Goal: Information Seeking & Learning: Learn about a topic

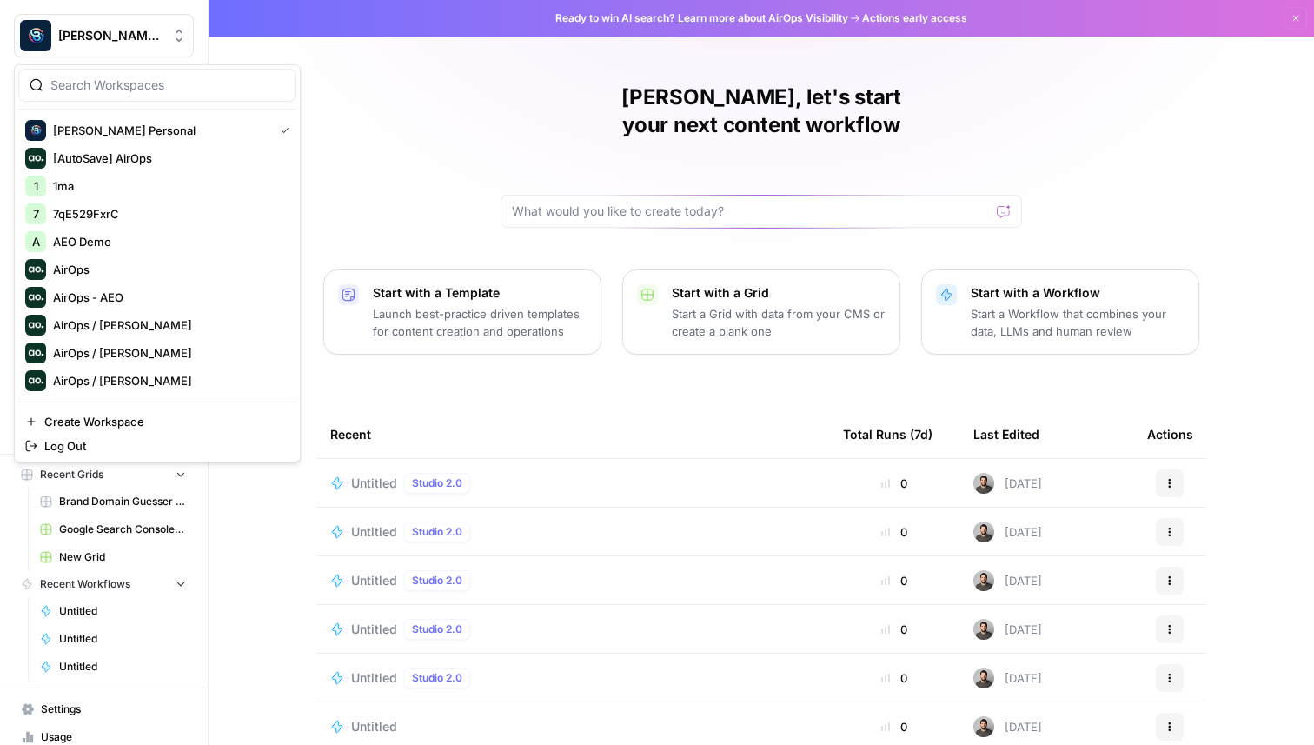
click at [112, 35] on span "Berna's Personal" at bounding box center [110, 35] width 105 height 17
click at [136, 299] on span "AirOps - AEO" at bounding box center [167, 297] width 229 height 17
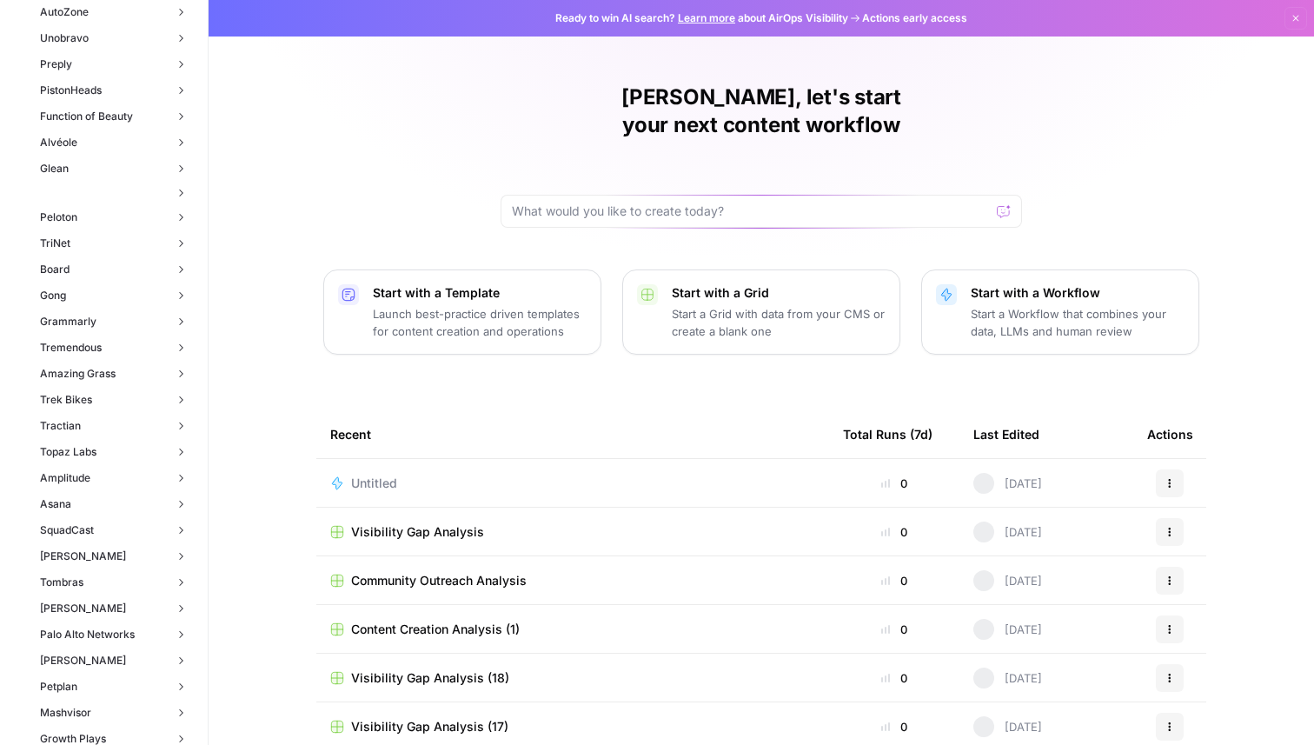
scroll to position [2639, 0]
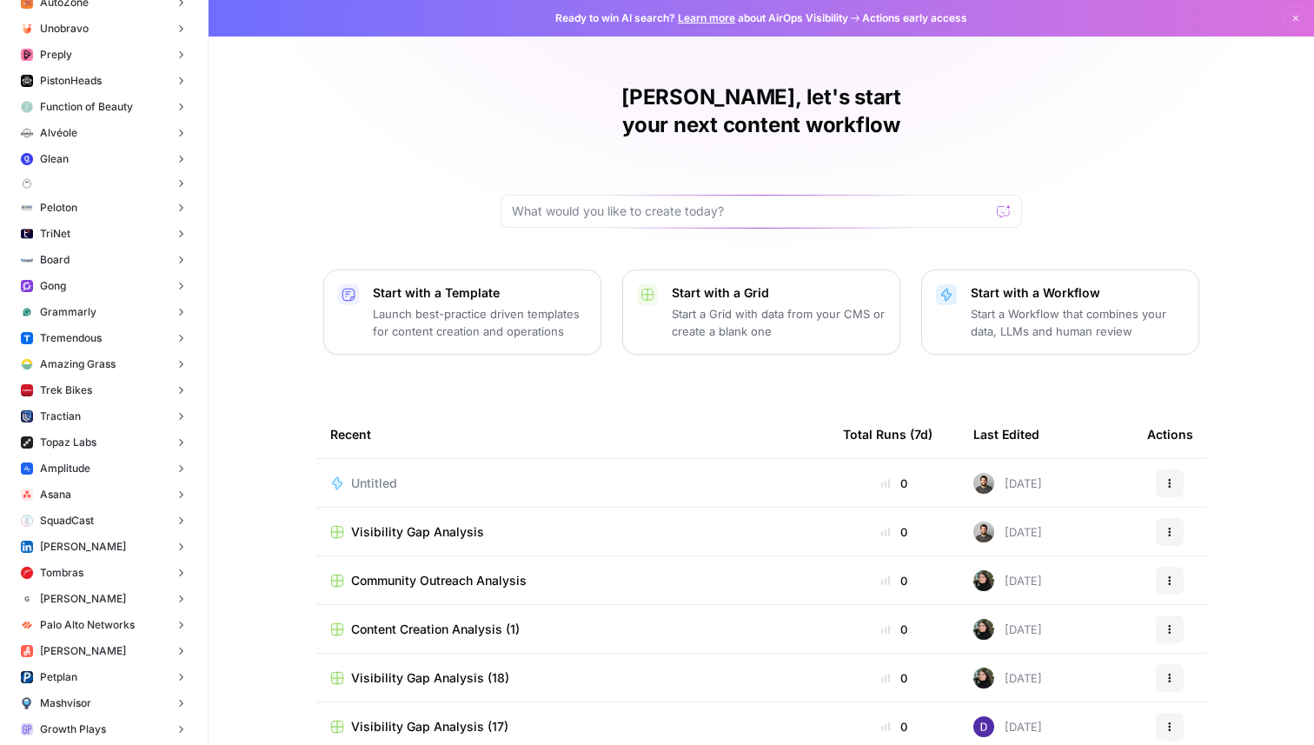
click at [89, 283] on button "Gong" at bounding box center [104, 286] width 180 height 26
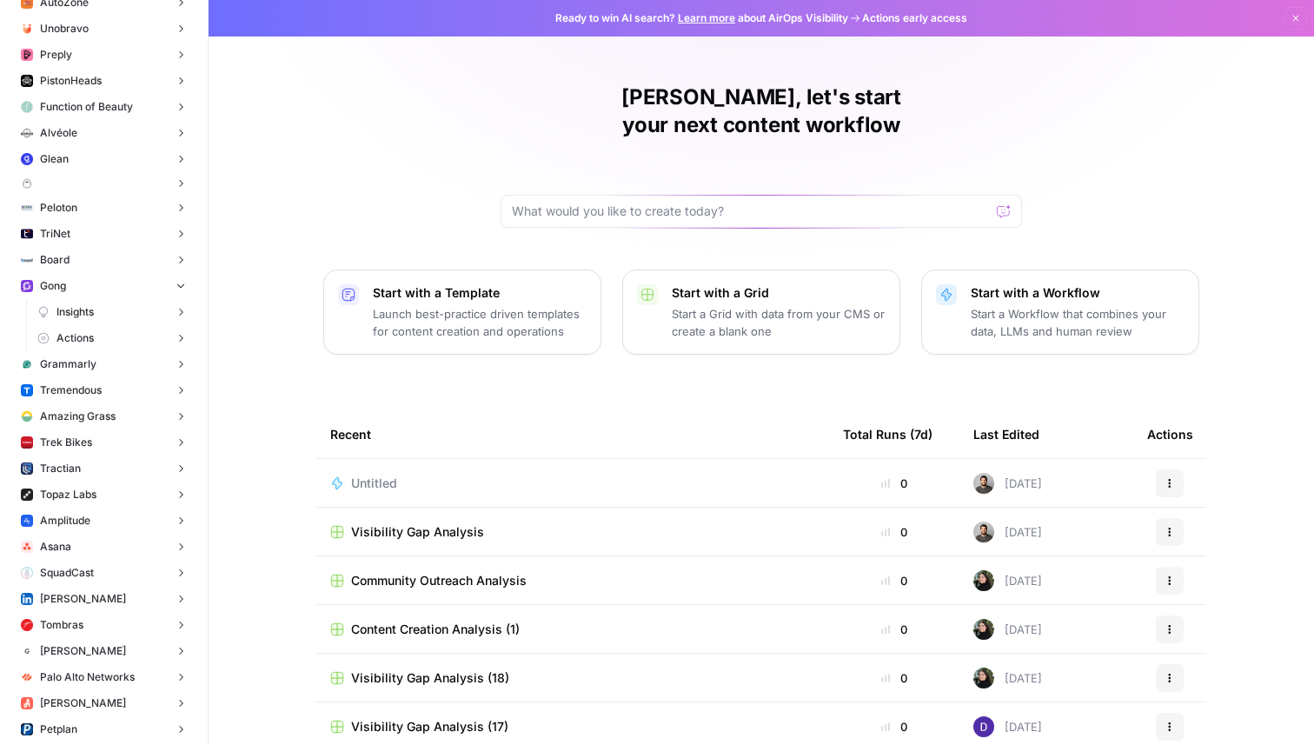
click at [90, 307] on span "Insights" at bounding box center [74, 312] width 37 height 16
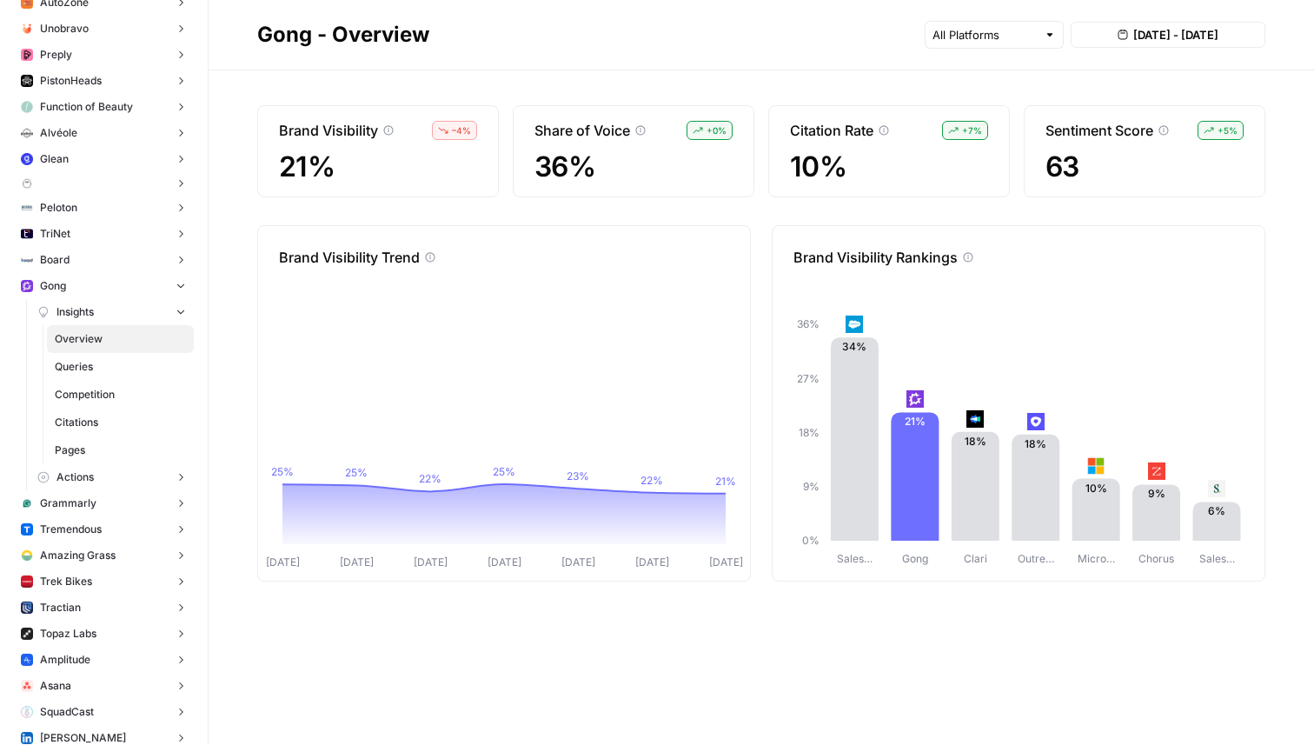
click at [88, 370] on span "Queries" at bounding box center [120, 367] width 131 height 16
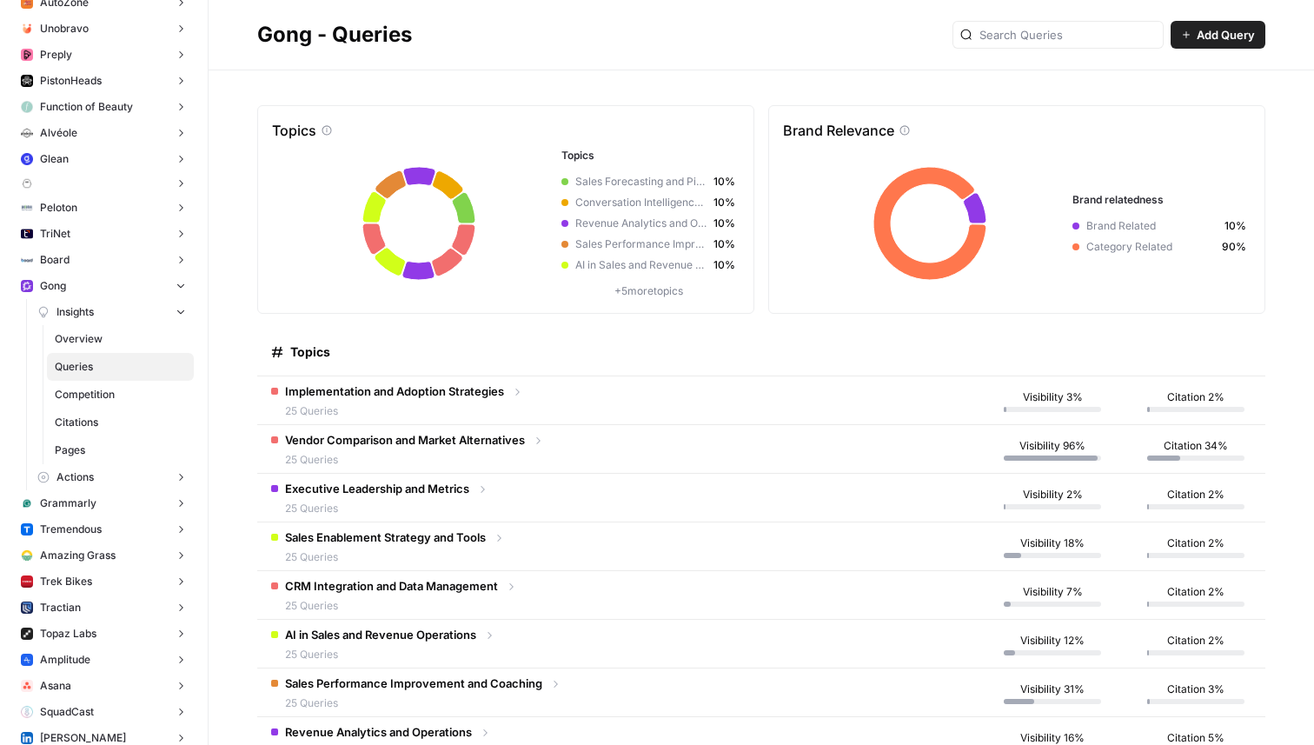
click at [422, 392] on span "Implementation and Adoption Strategies" at bounding box center [394, 390] width 219 height 17
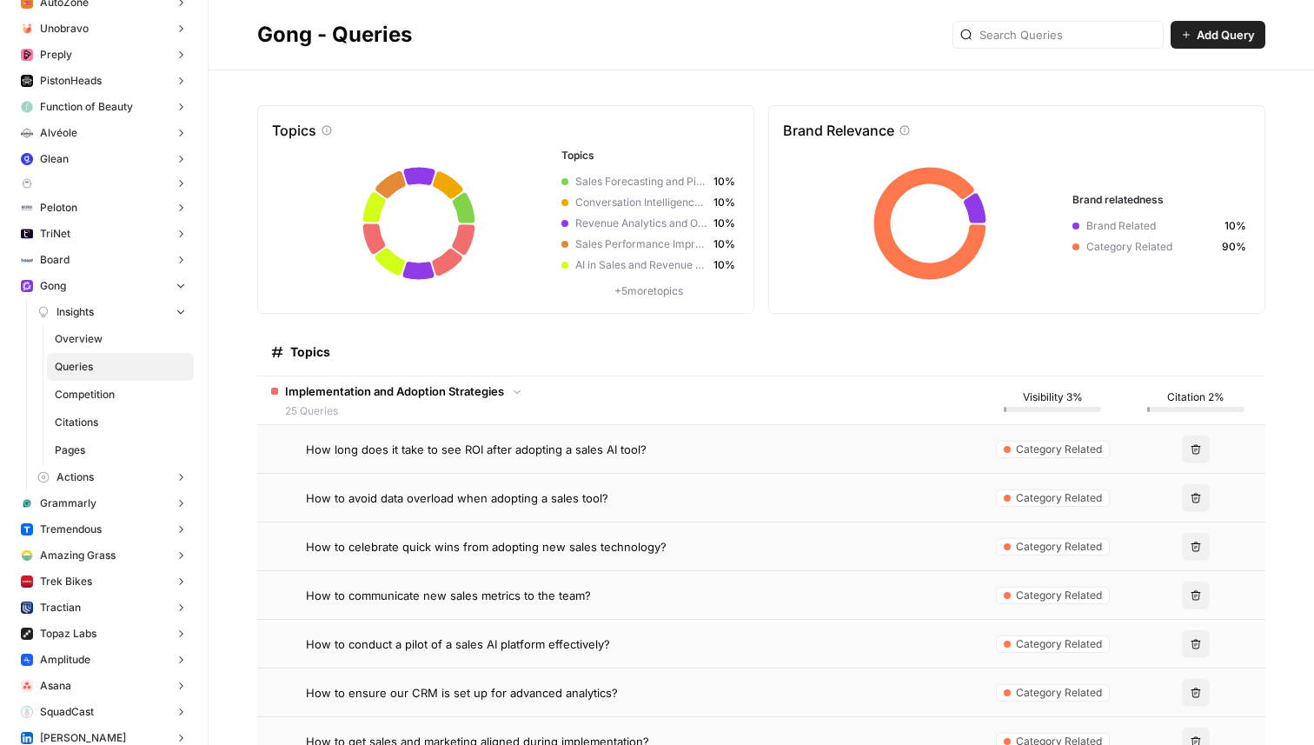
click at [530, 400] on td "Implementation and Adoption Strategies 25 Queries" at bounding box center [617, 400] width 721 height 48
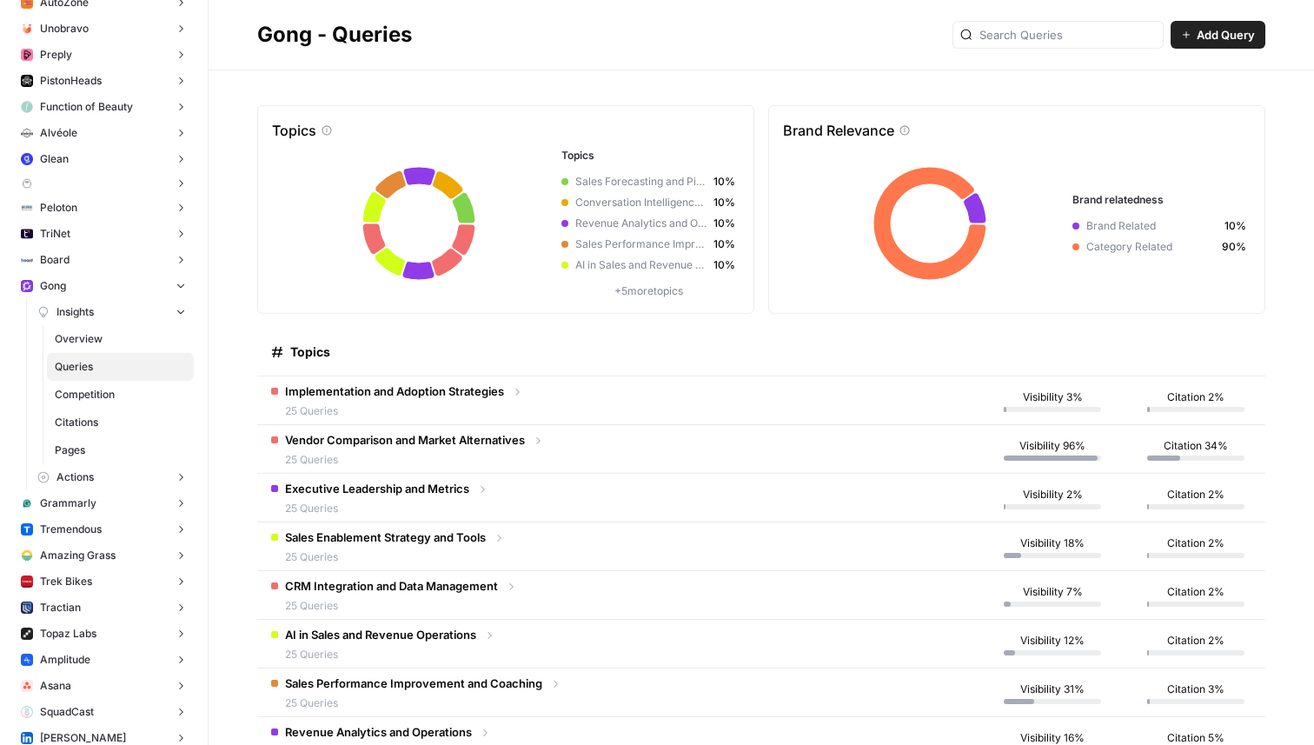
click at [529, 400] on td "Implementation and Adoption Strategies 25 Queries" at bounding box center [617, 400] width 721 height 48
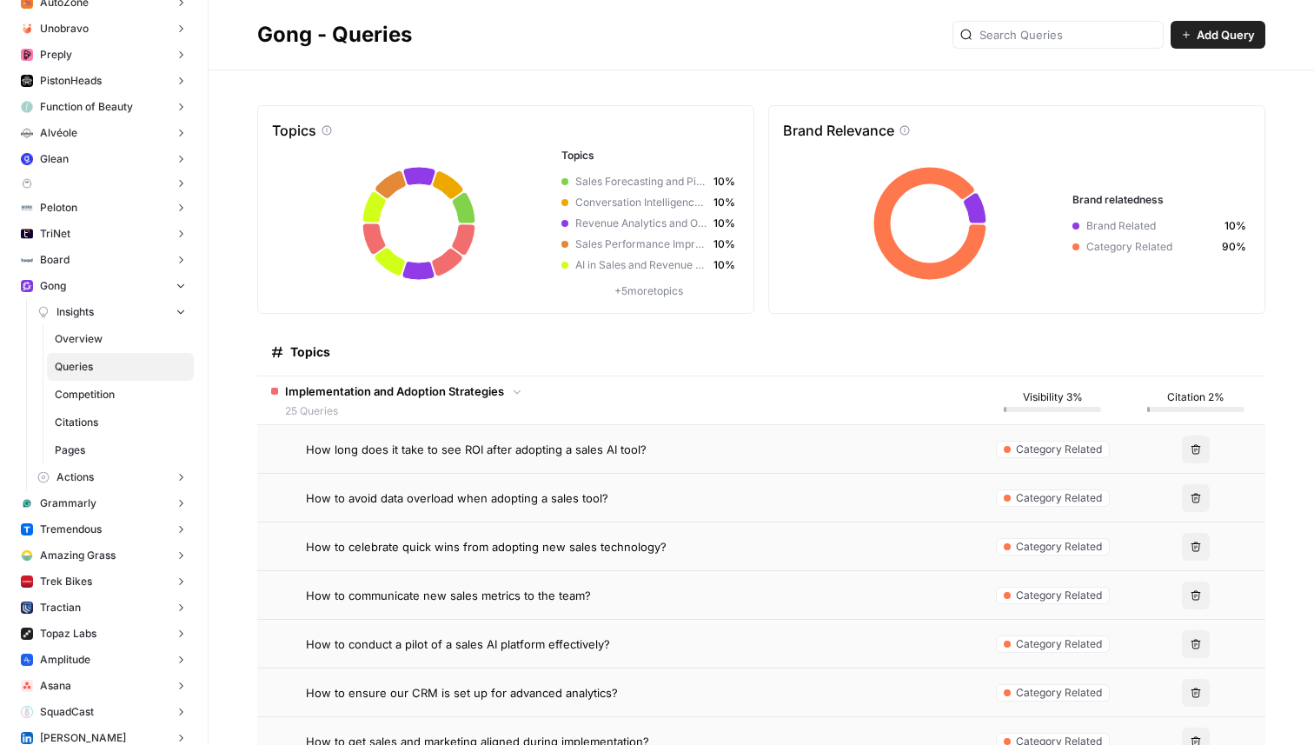
click at [529, 400] on td "Implementation and Adoption Strategies 25 Queries" at bounding box center [617, 400] width 721 height 48
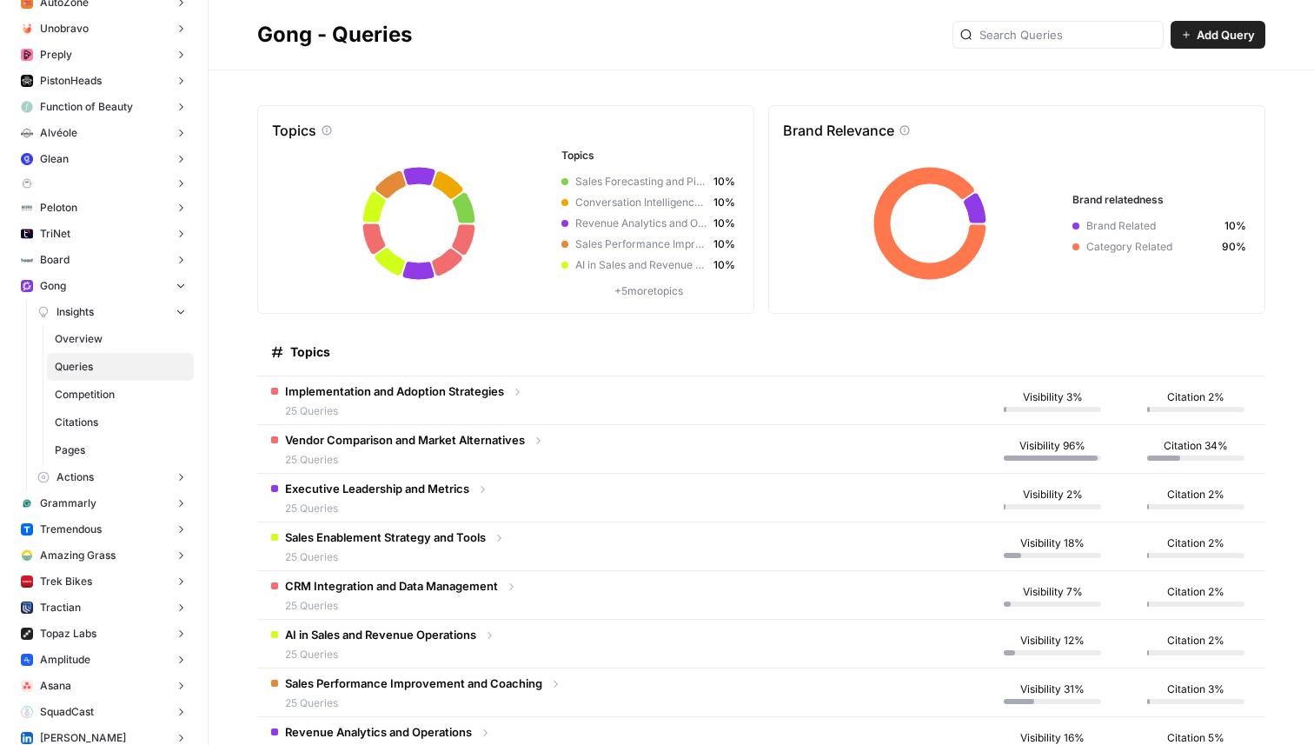
click at [536, 401] on td "Implementation and Adoption Strategies 25 Queries" at bounding box center [617, 400] width 721 height 48
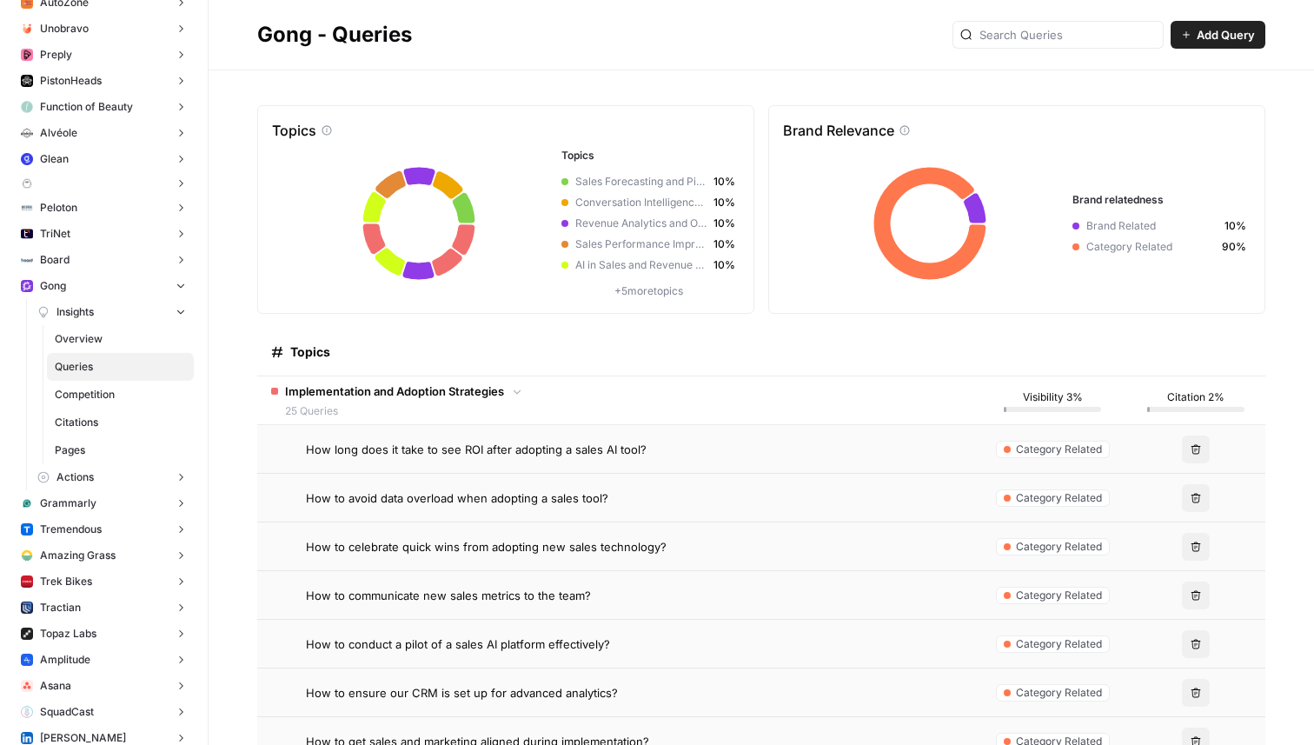
click at [535, 400] on td "Implementation and Adoption Strategies 25 Queries" at bounding box center [617, 400] width 721 height 48
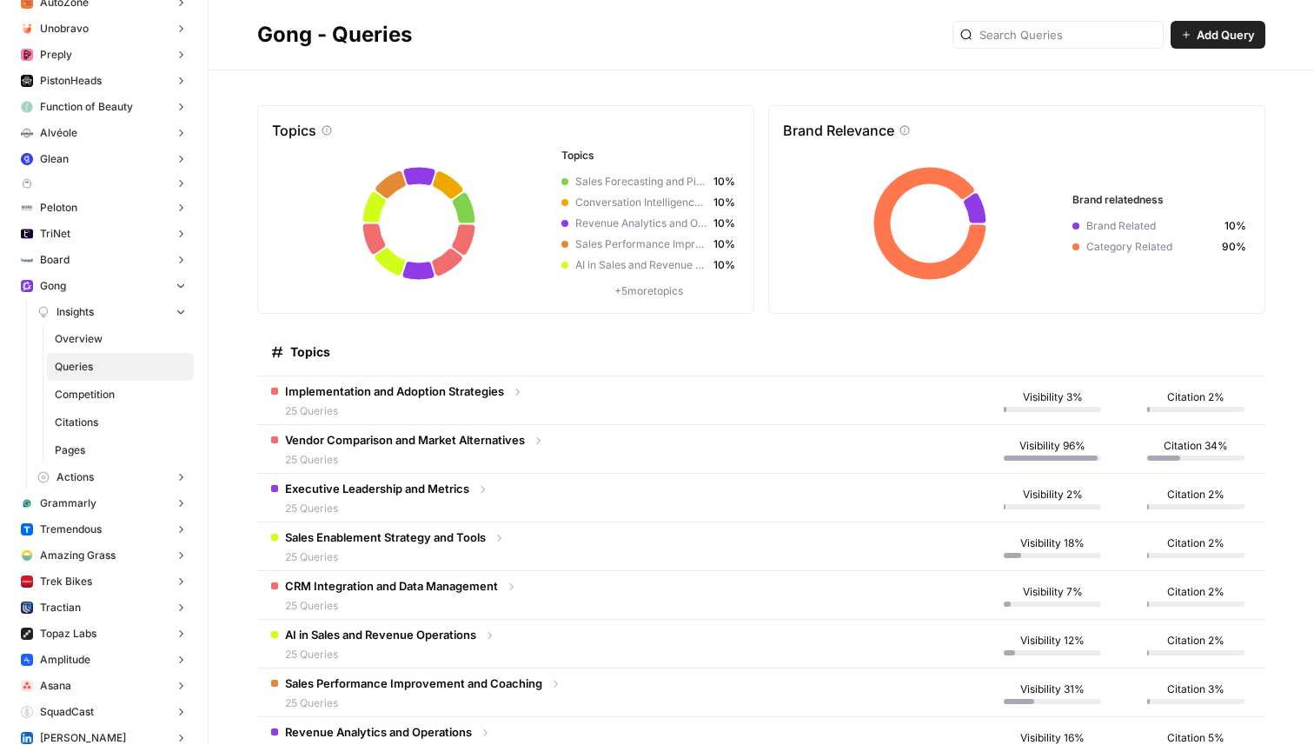
click at [535, 400] on td "Implementation and Adoption Strategies 25 Queries" at bounding box center [617, 400] width 721 height 48
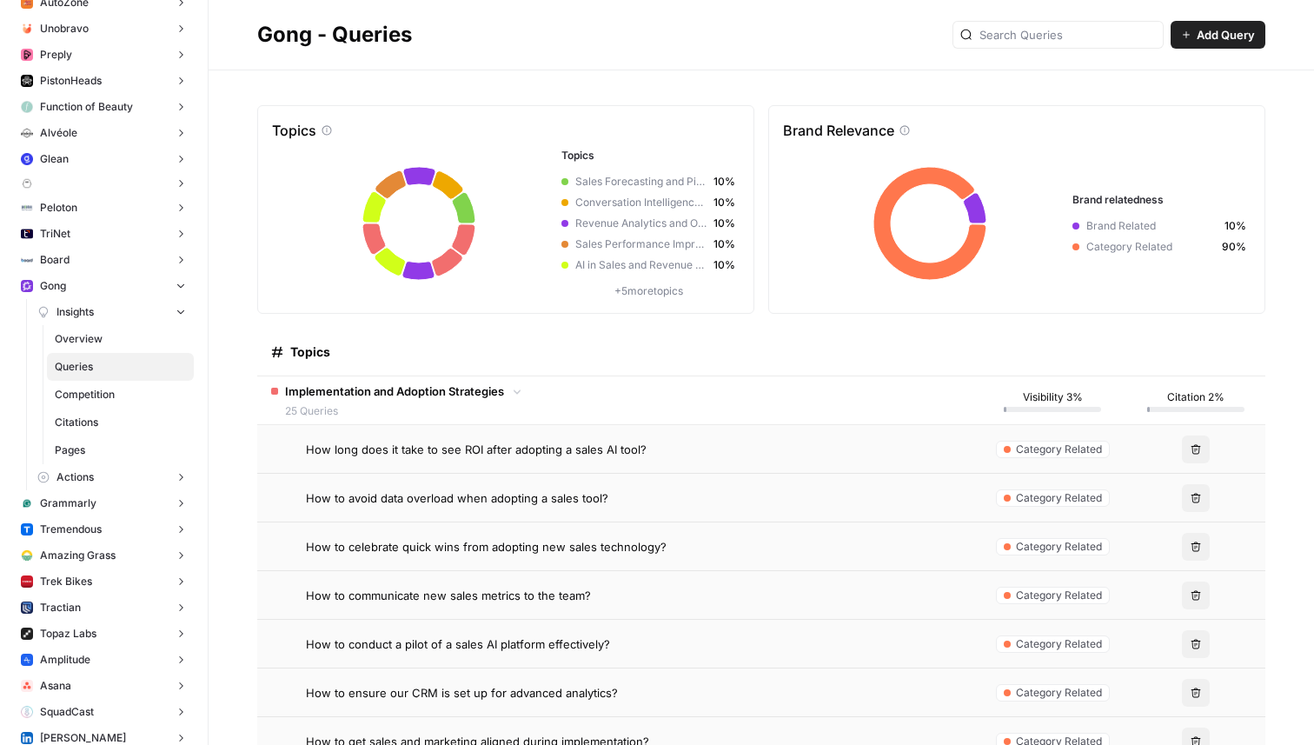
click at [535, 400] on td "Implementation and Adoption Strategies 25 Queries" at bounding box center [617, 400] width 721 height 48
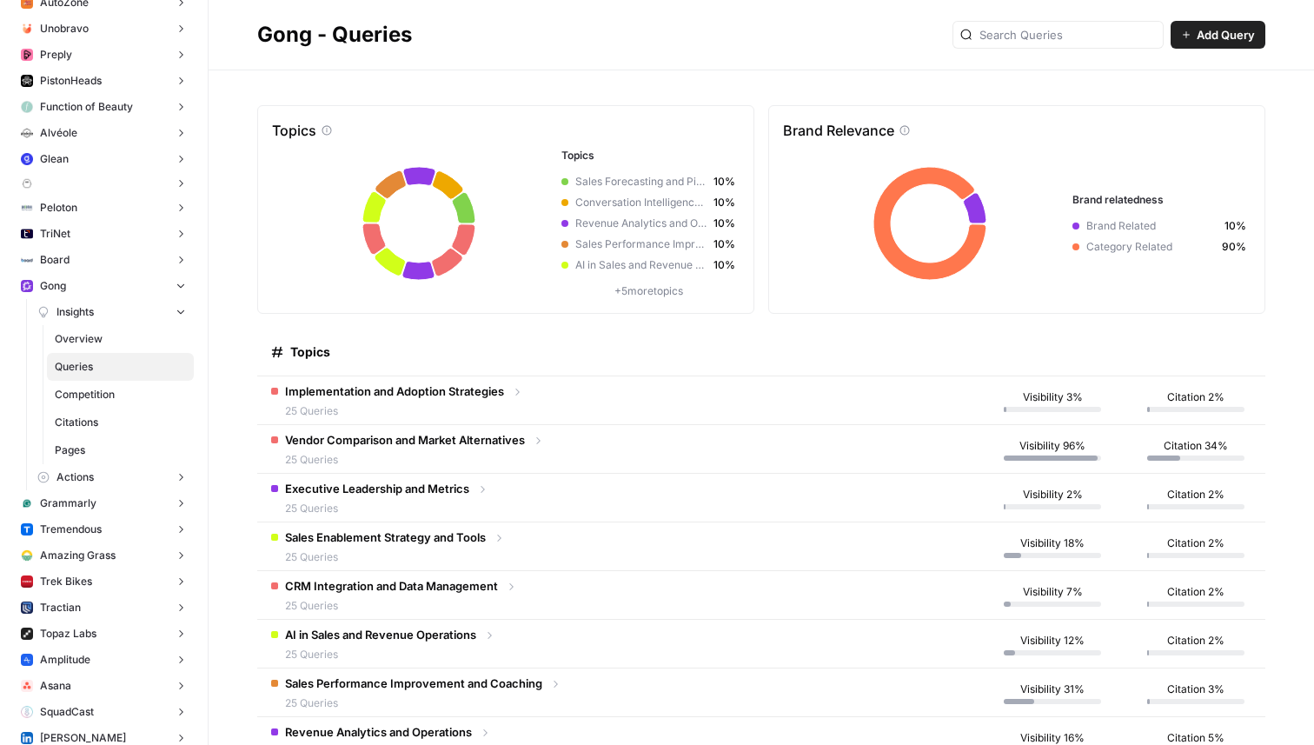
click at [639, 455] on td "Vendor Comparison and Market Alternatives 25 Queries" at bounding box center [617, 449] width 721 height 48
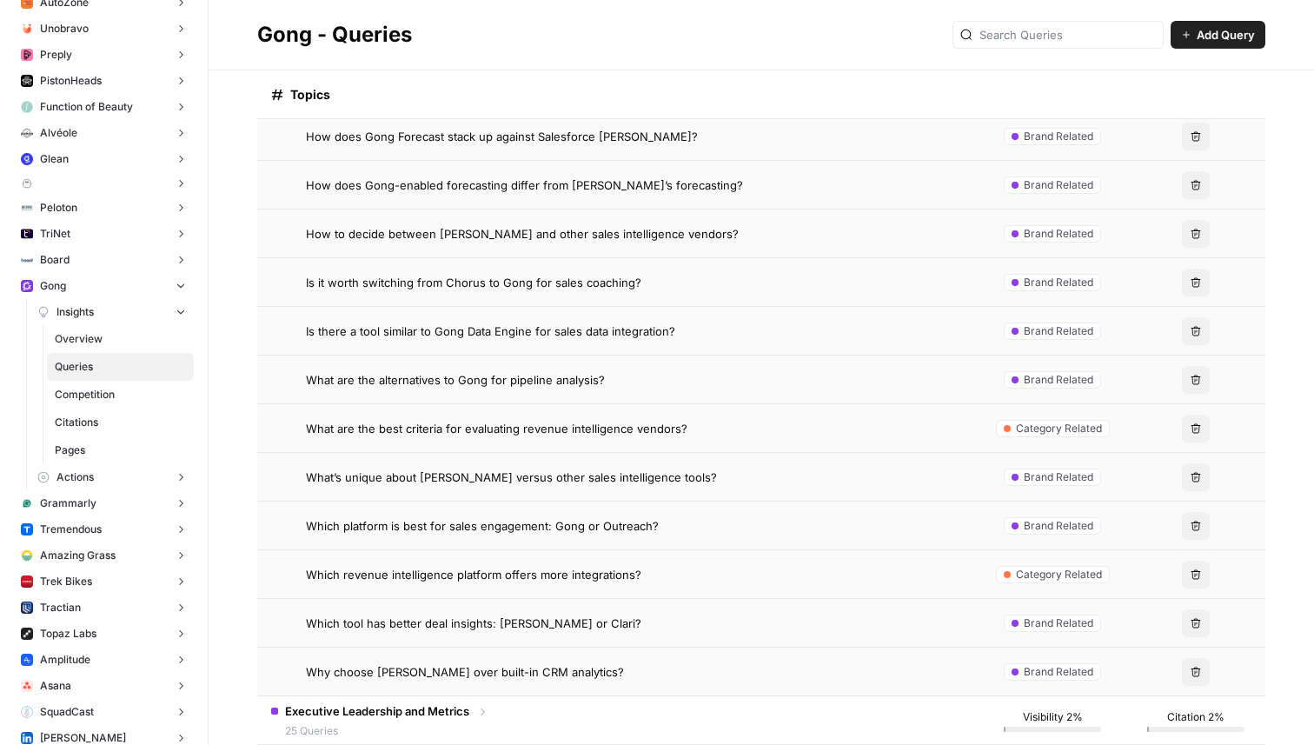
scroll to position [1066, 0]
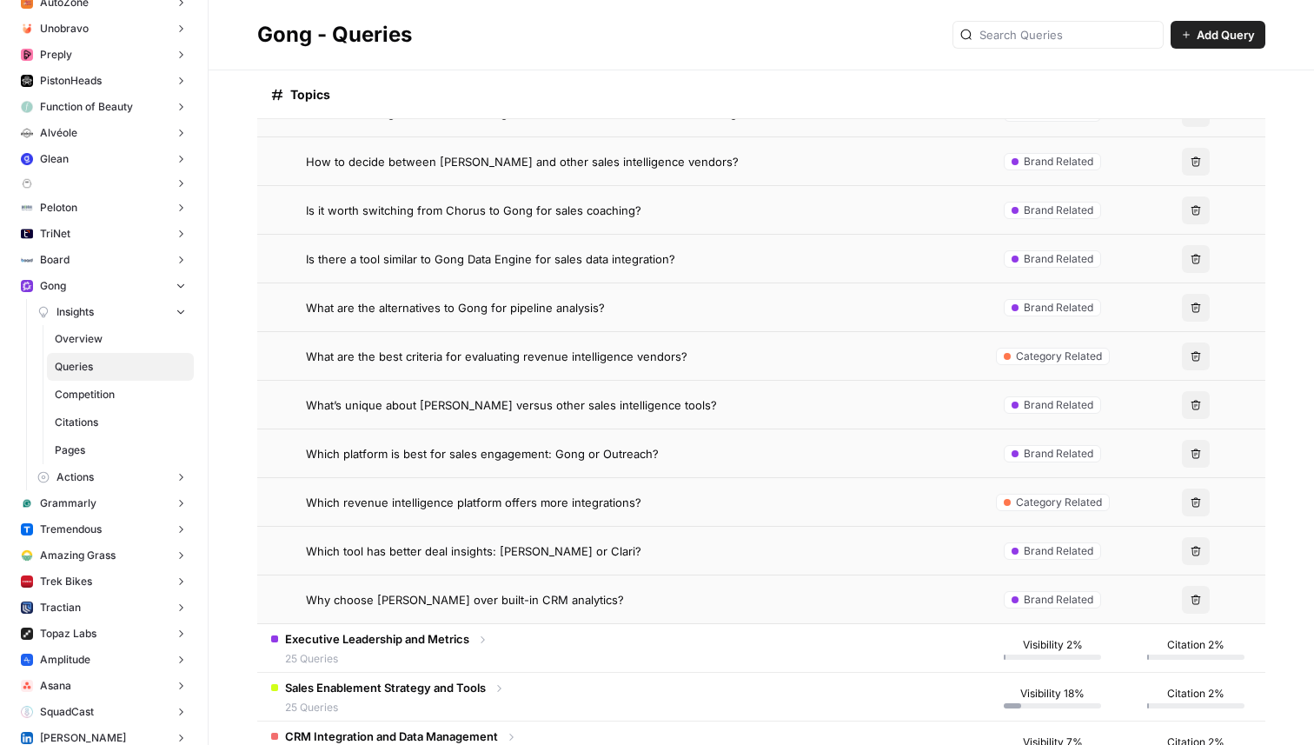
click at [508, 356] on span "What are the best criteria for evaluating revenue intelligence vendors?" at bounding box center [497, 356] width 382 height 17
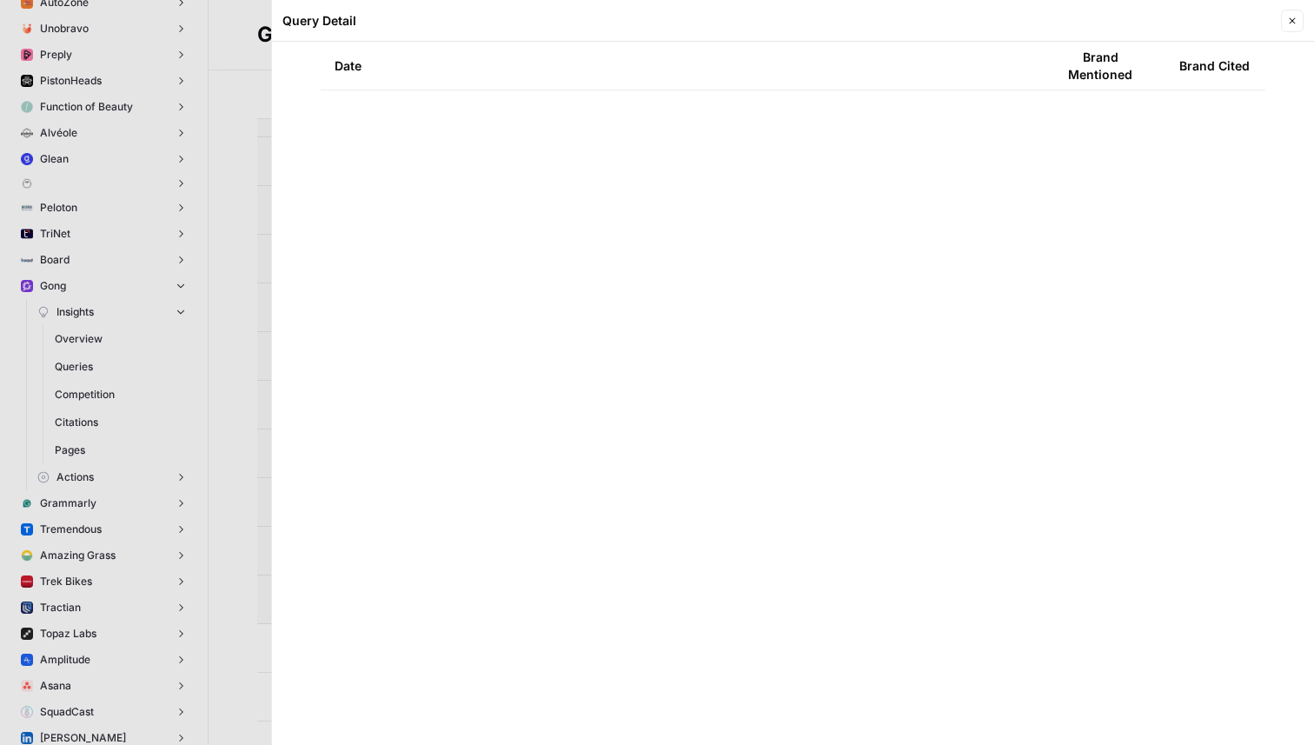
scroll to position [254, 0]
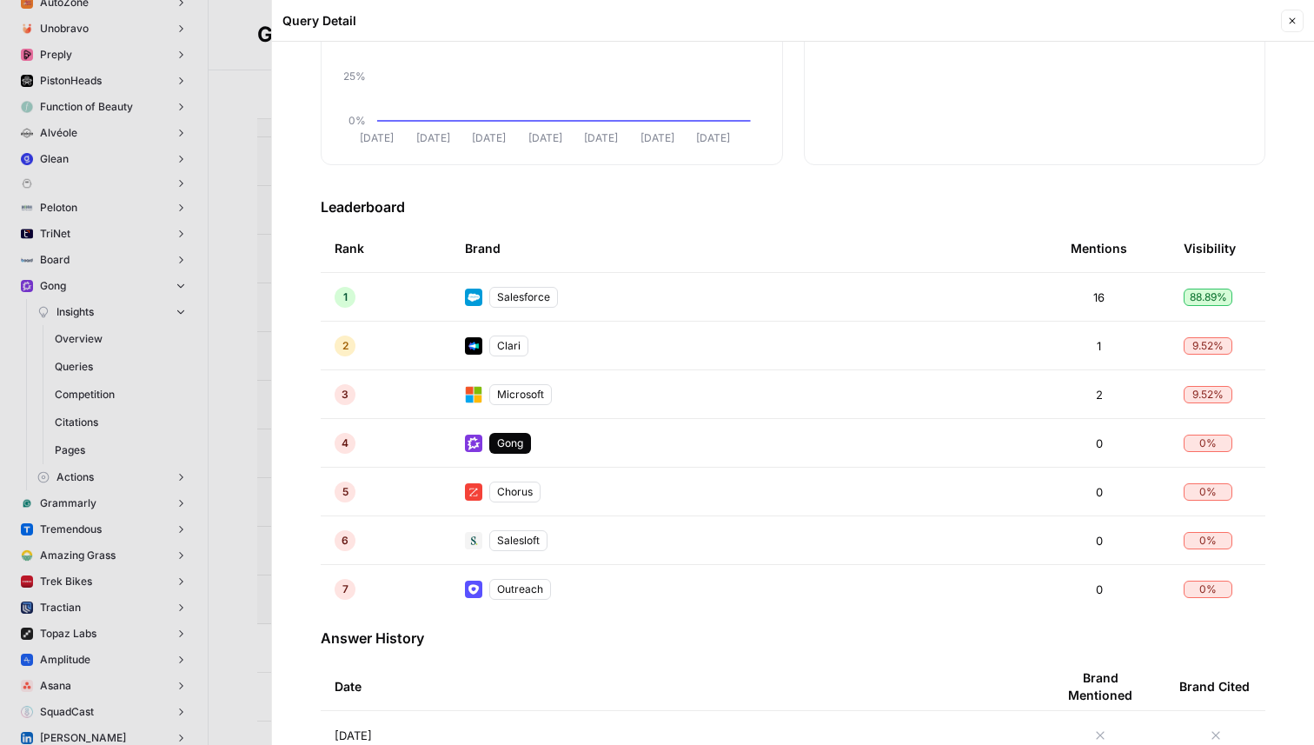
click at [1296, 25] on icon "button" at bounding box center [1292, 21] width 10 height 10
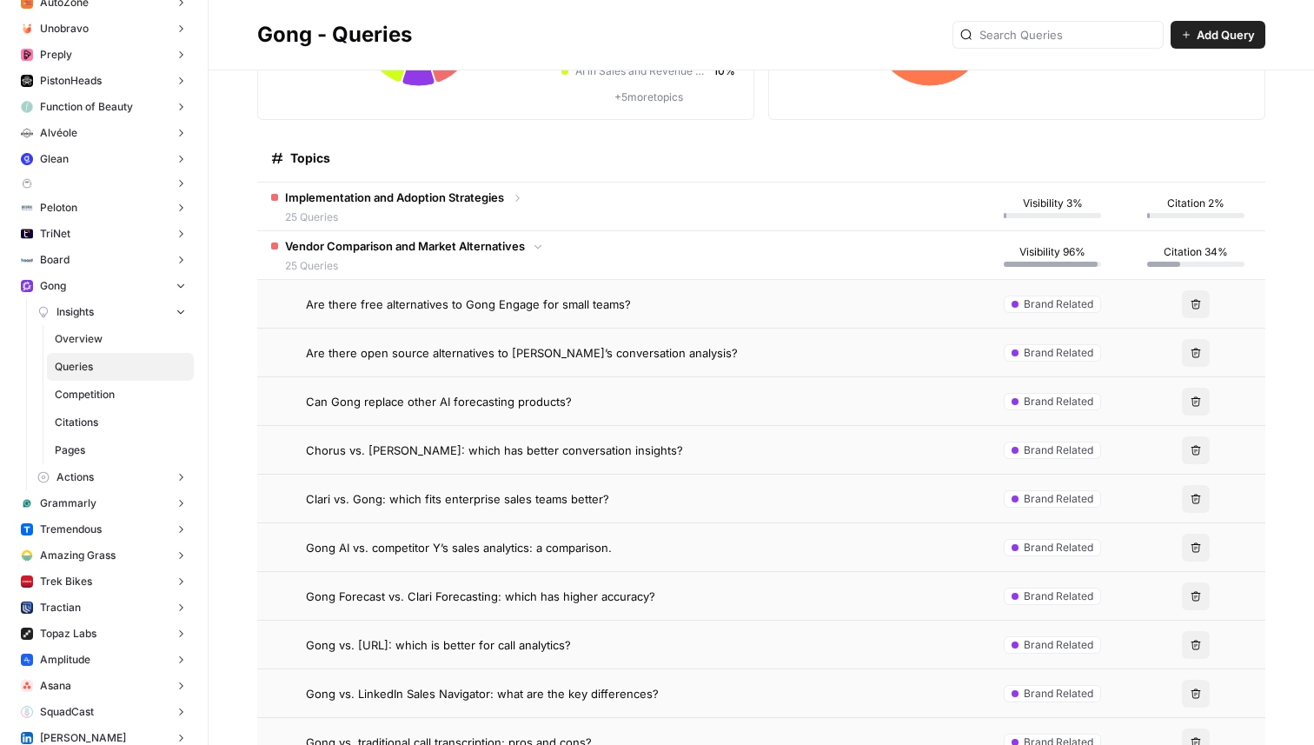
scroll to position [169, 0]
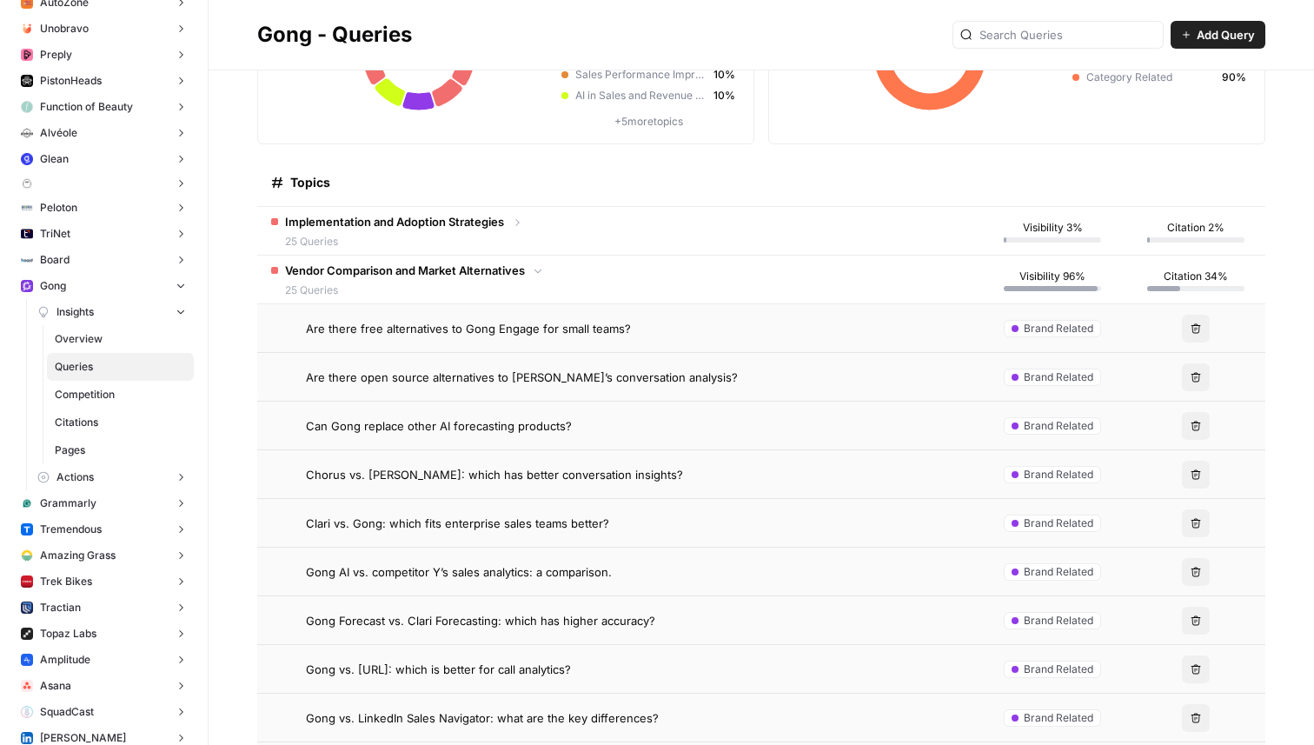
click at [753, 249] on td "Implementation and Adoption Strategies 25 Queries" at bounding box center [617, 231] width 721 height 48
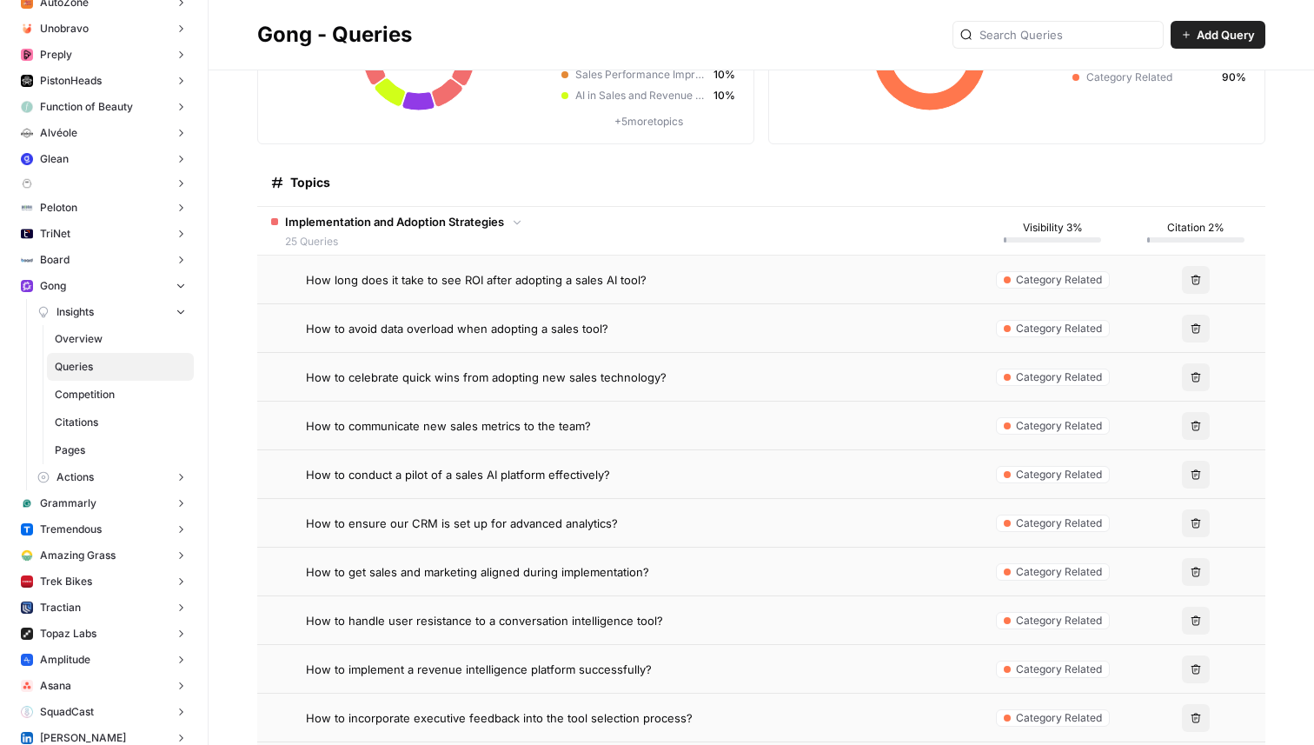
click at [527, 226] on td "Implementation and Adoption Strategies 25 Queries" at bounding box center [617, 231] width 721 height 48
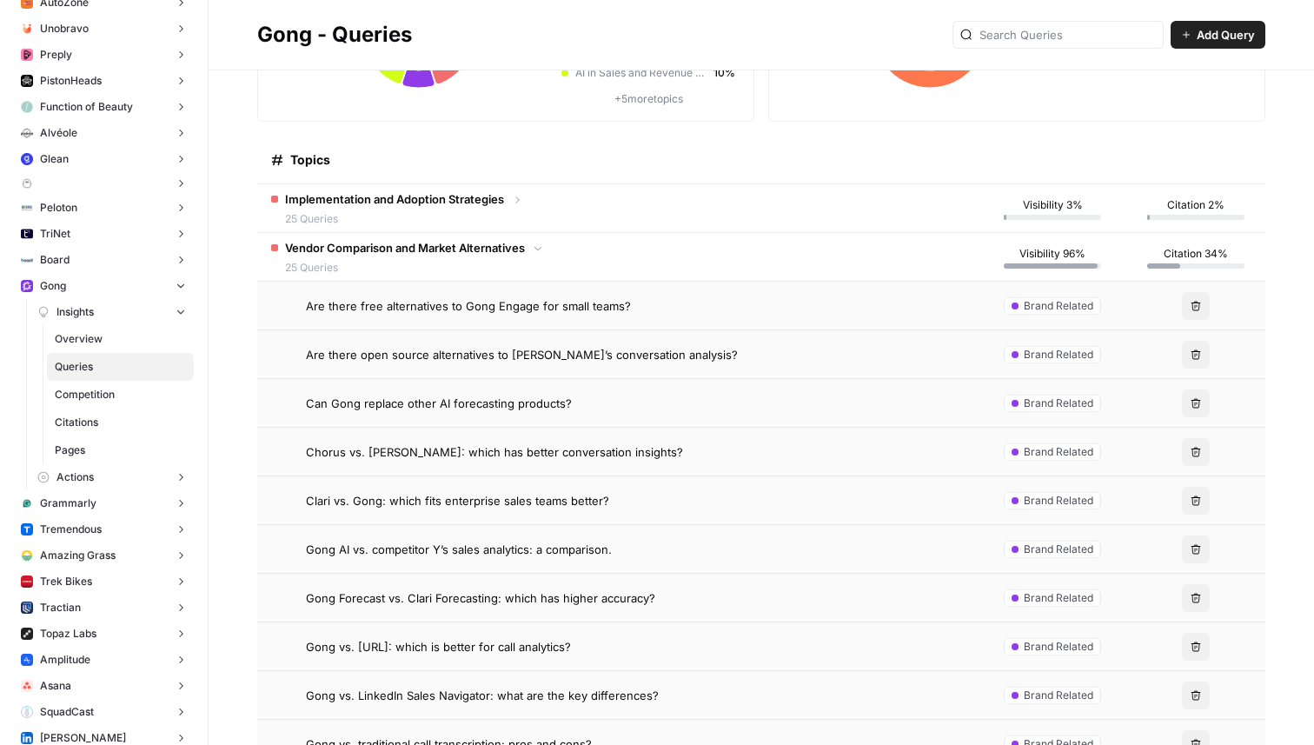
click at [543, 262] on div "Vendor Comparison and Market Alternatives 25 Queries" at bounding box center [407, 257] width 273 height 37
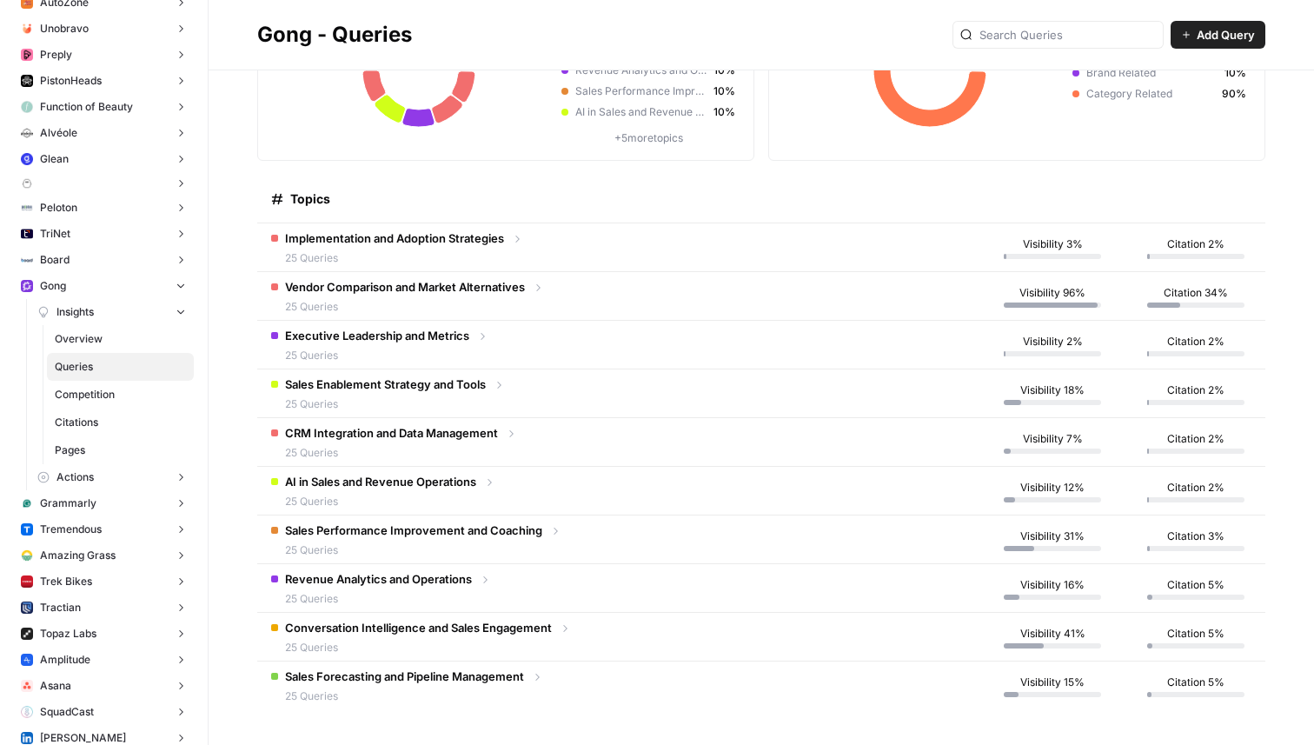
scroll to position [0, 0]
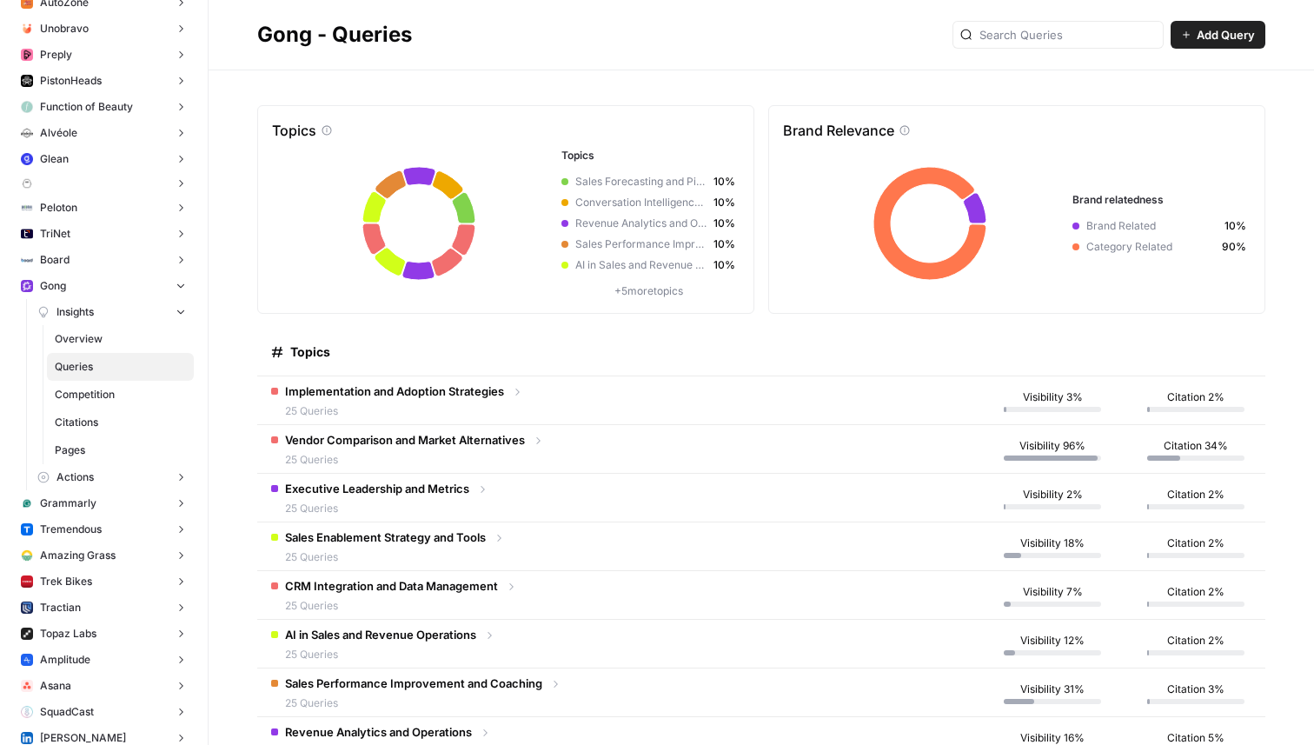
click at [116, 394] on span "Competition" at bounding box center [120, 395] width 131 height 16
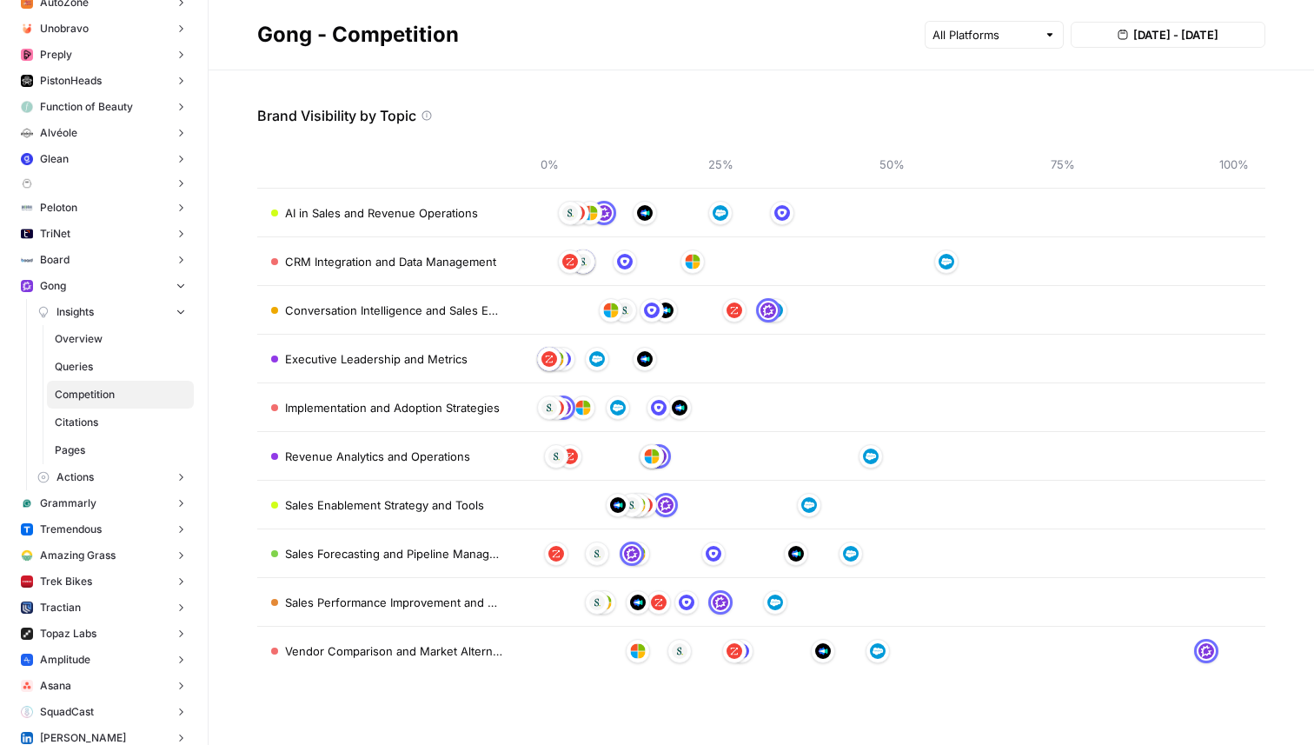
click at [116, 421] on span "Citations" at bounding box center [120, 423] width 131 height 16
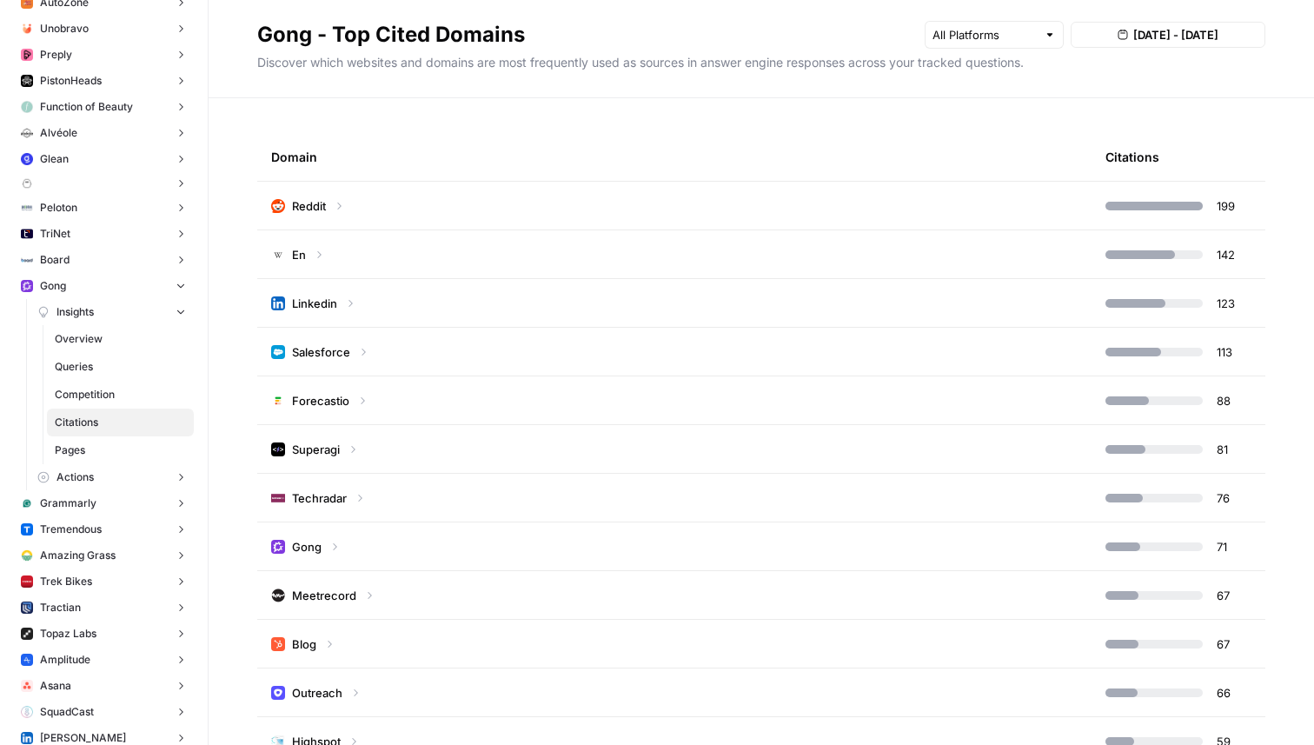
click at [332, 200] on div "Reddit" at bounding box center [308, 205] width 74 height 17
click at [77, 446] on span "Pages" at bounding box center [120, 450] width 131 height 16
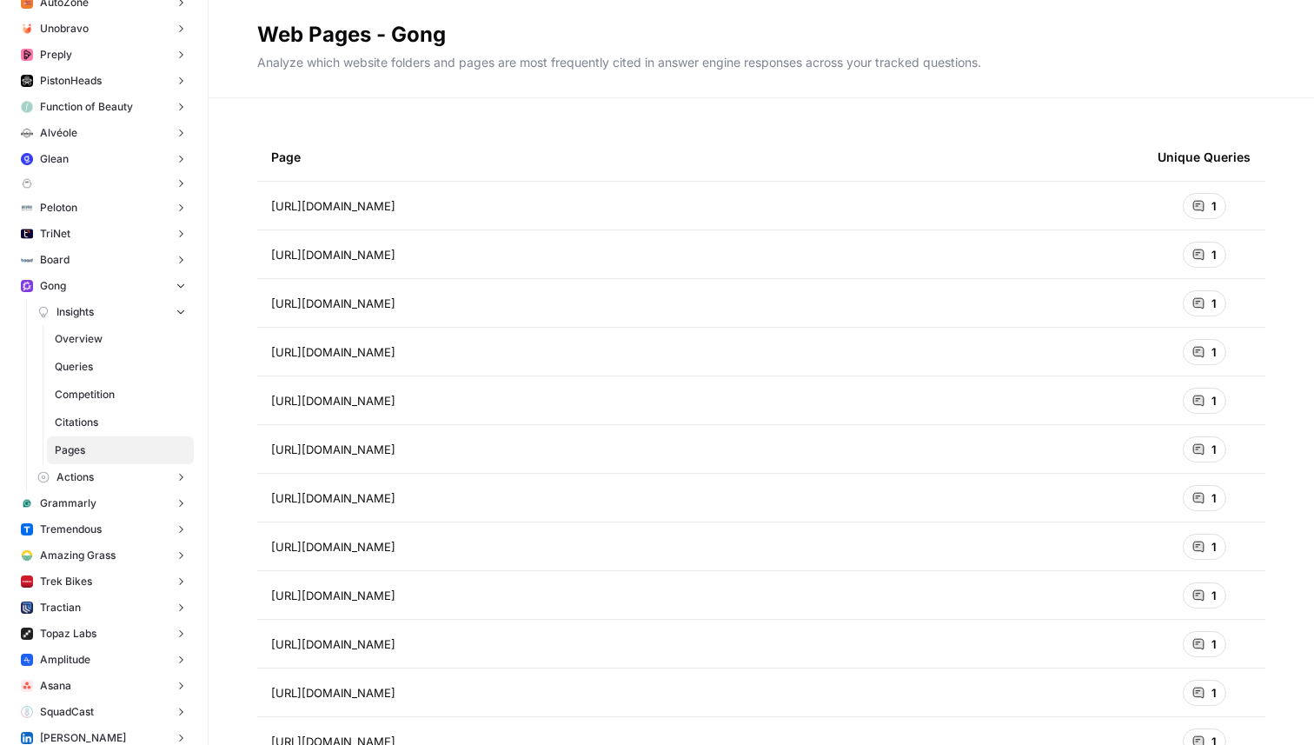
click at [395, 204] on span "[URL][DOMAIN_NAME]" at bounding box center [333, 205] width 124 height 17
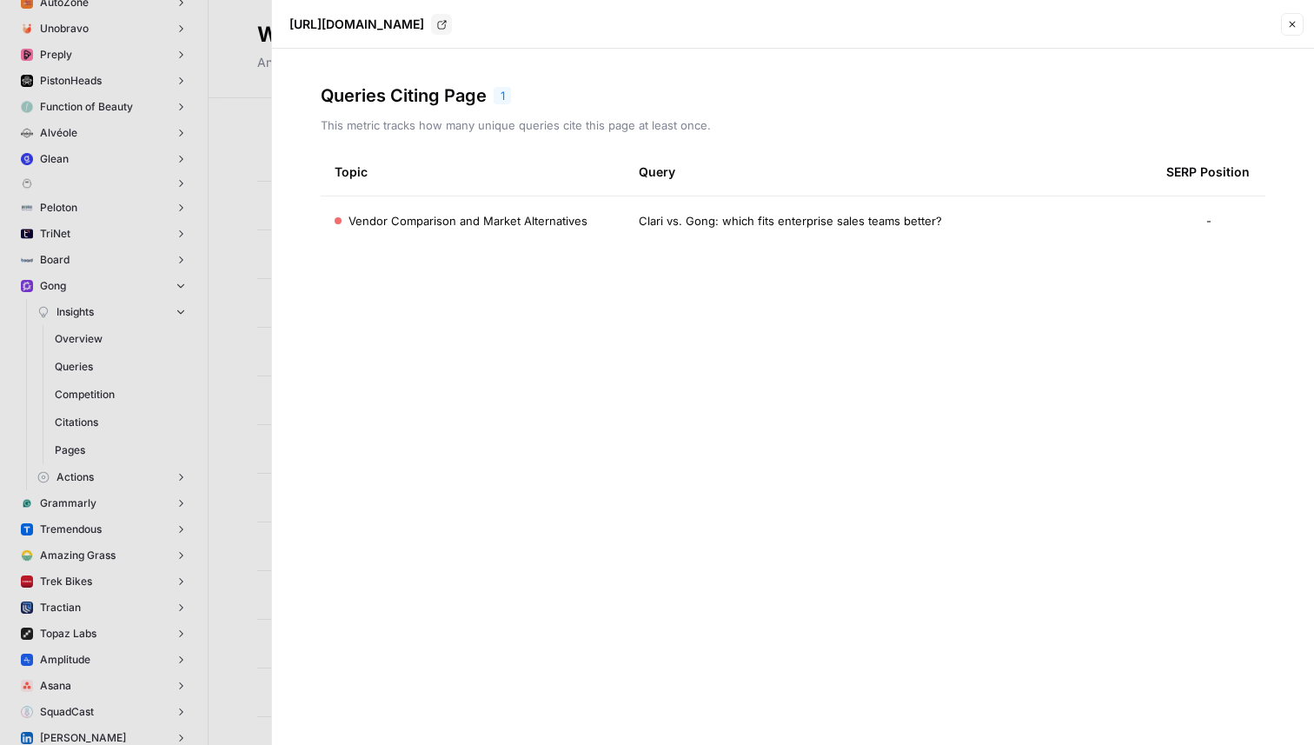
click at [1290, 22] on icon "button" at bounding box center [1293, 25] width 6 height 6
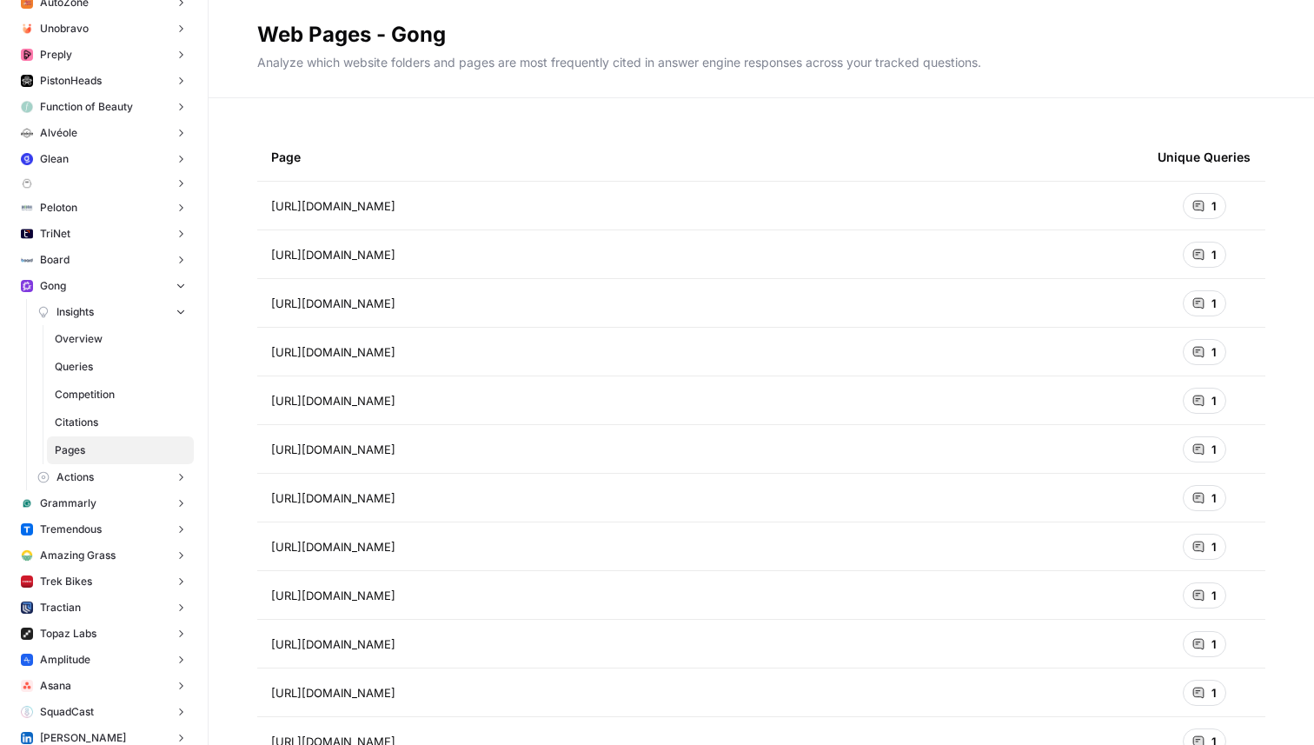
click at [104, 485] on button "Actions" at bounding box center [111, 477] width 163 height 26
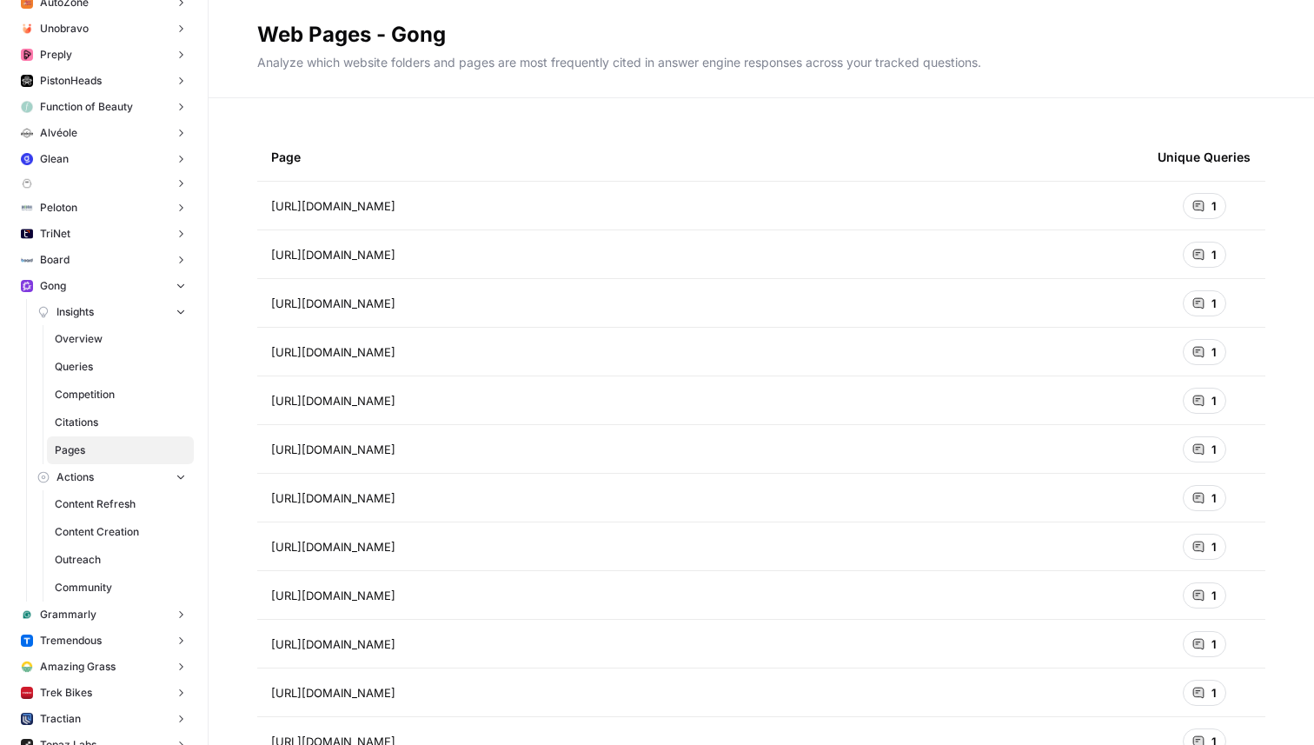
click at [80, 475] on span "Actions" at bounding box center [74, 477] width 37 height 16
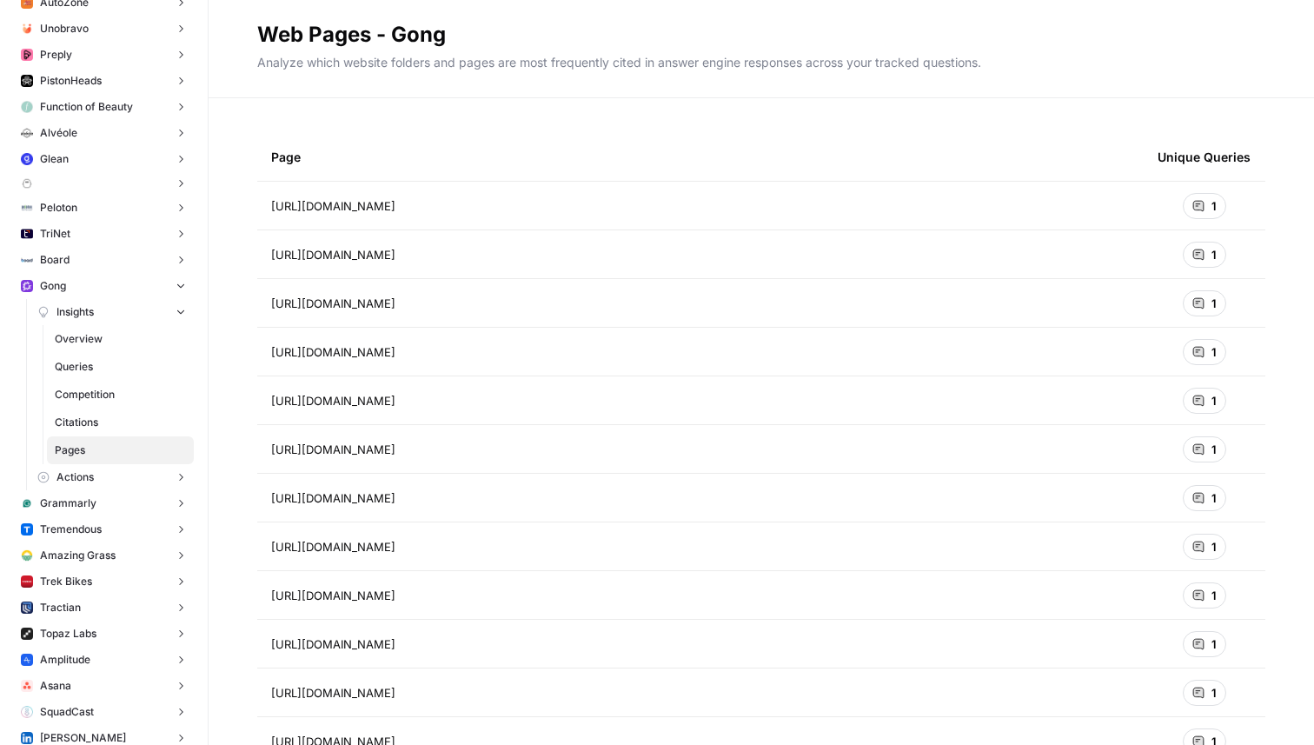
click at [103, 471] on button "Actions" at bounding box center [111, 477] width 163 height 26
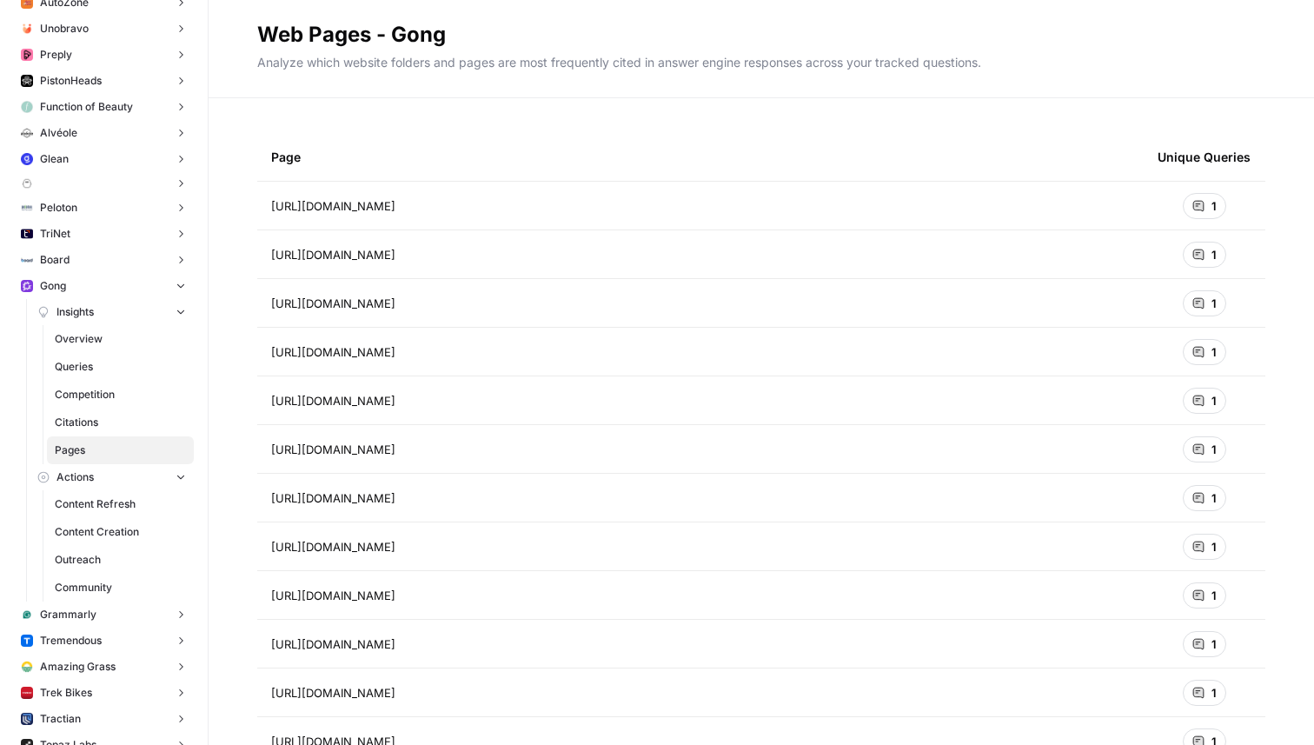
click at [122, 506] on span "Content Refresh" at bounding box center [120, 504] width 131 height 16
